Goal: Information Seeking & Learning: Learn about a topic

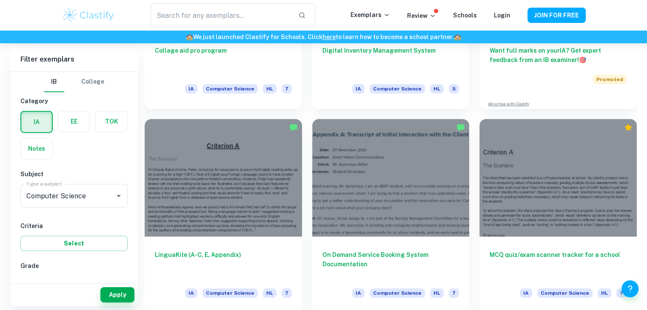
scroll to position [393, 0]
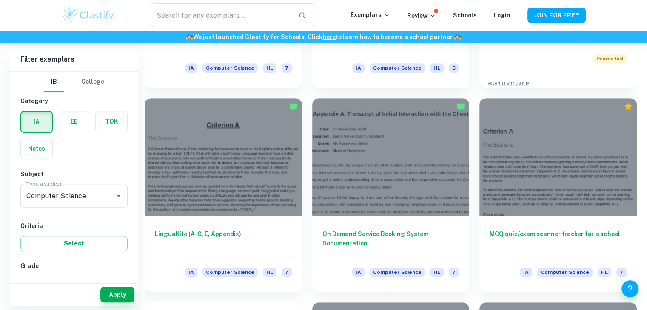
click at [477, 88] on div "MCQ quiz/exam scanner tracker for a school IA Computer Science HL 7" at bounding box center [553, 190] width 168 height 205
